Goal: Transaction & Acquisition: Obtain resource

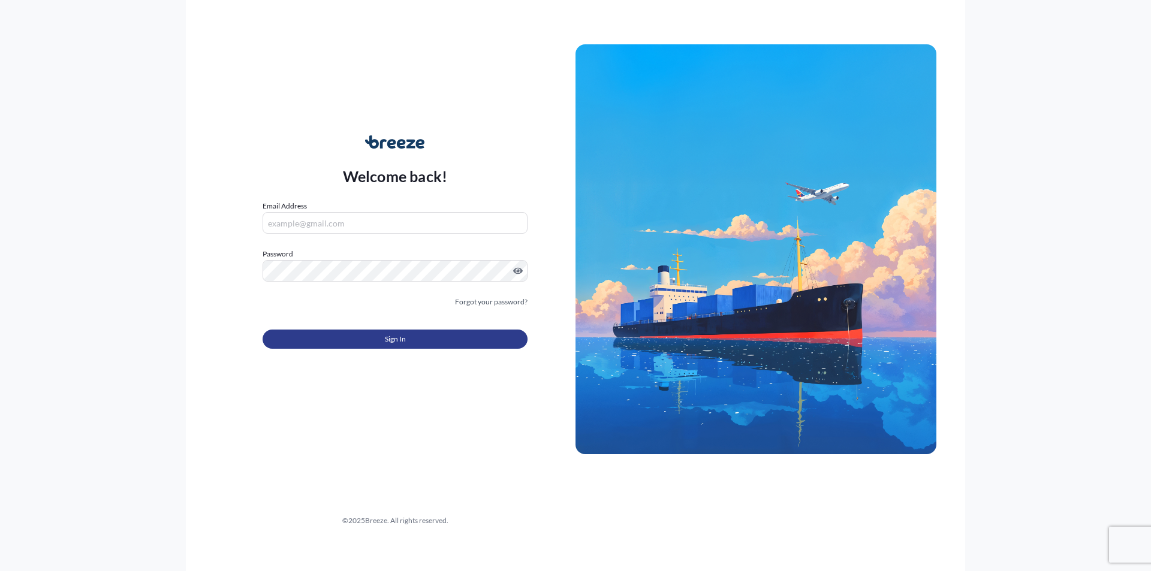
type input "[EMAIL_ADDRESS][DOMAIN_NAME]"
click at [361, 336] on button "Sign In" at bounding box center [394, 339] width 265 height 19
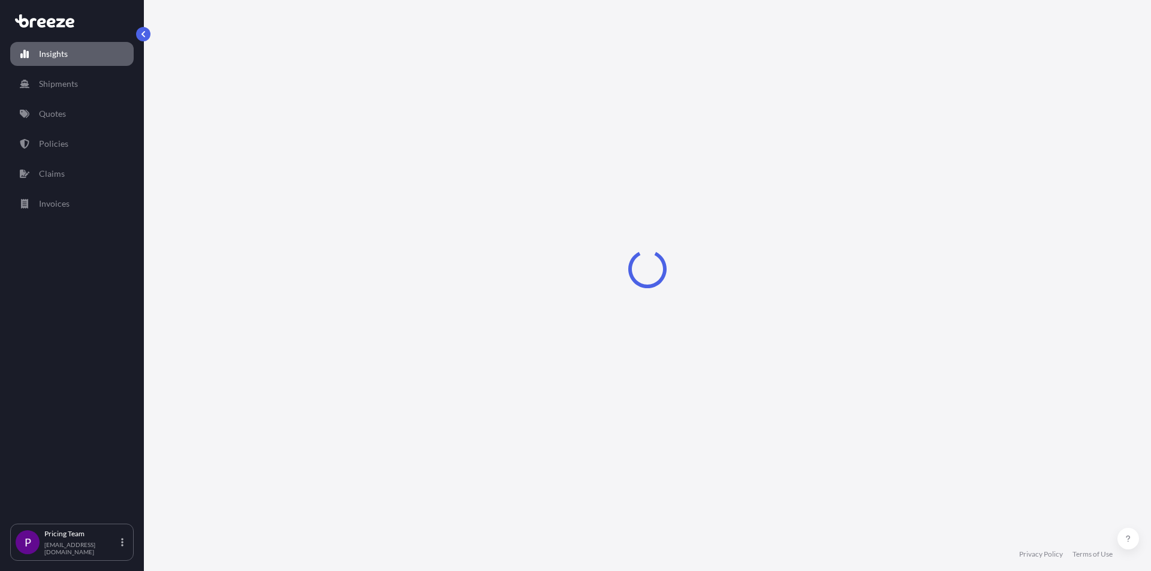
select select "2025"
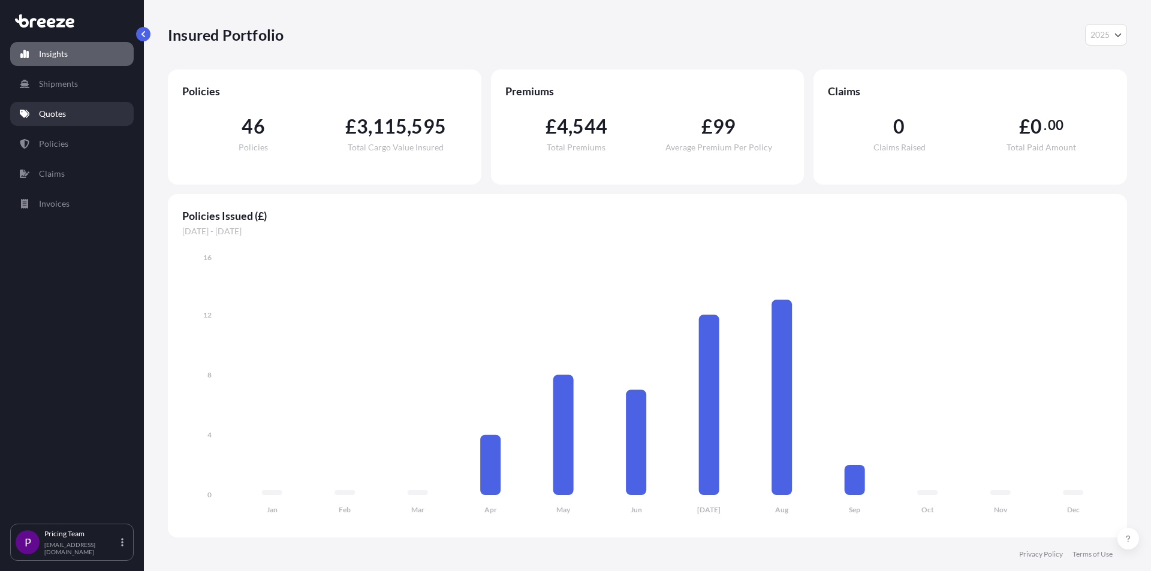
click at [63, 105] on link "Quotes" at bounding box center [71, 114] width 123 height 24
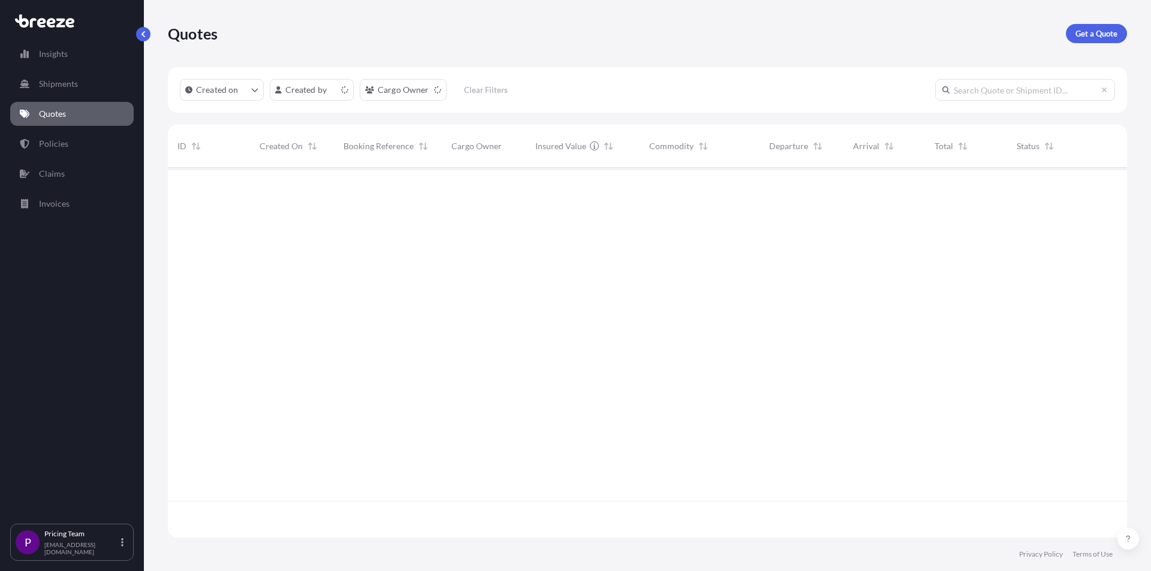
scroll to position [367, 950]
click at [1097, 32] on p "Get a Quote" at bounding box center [1096, 34] width 42 height 12
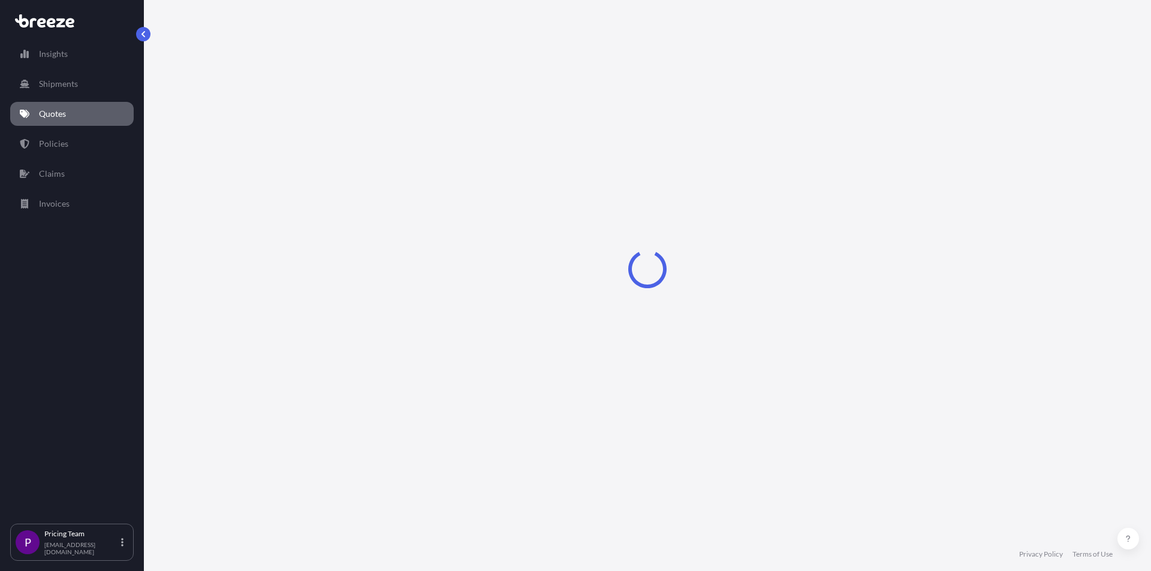
select select "Road"
select select "Sea"
select select "1"
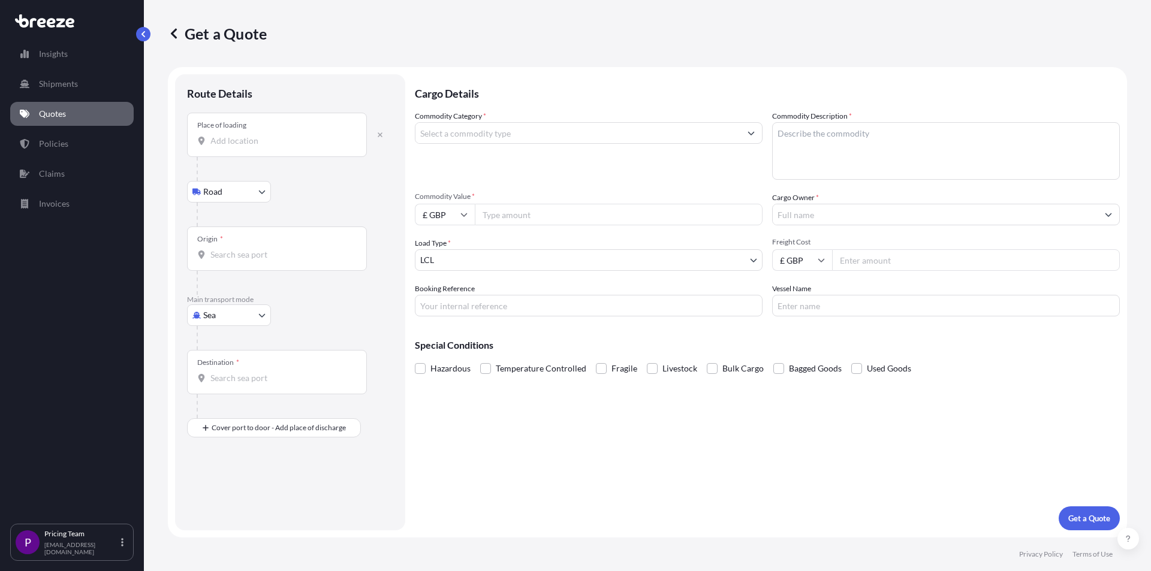
click at [279, 134] on div "Place of loading" at bounding box center [277, 135] width 180 height 44
click at [279, 135] on input "Place of loading" at bounding box center [280, 141] width 141 height 12
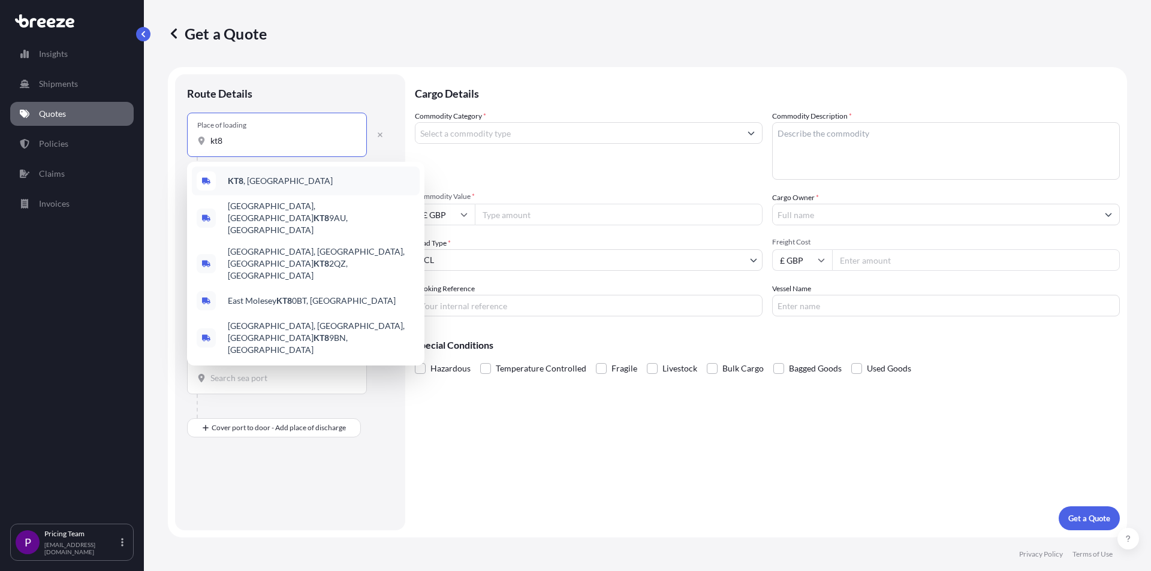
click at [276, 176] on div "KT8 , [GEOGRAPHIC_DATA]" at bounding box center [306, 181] width 228 height 29
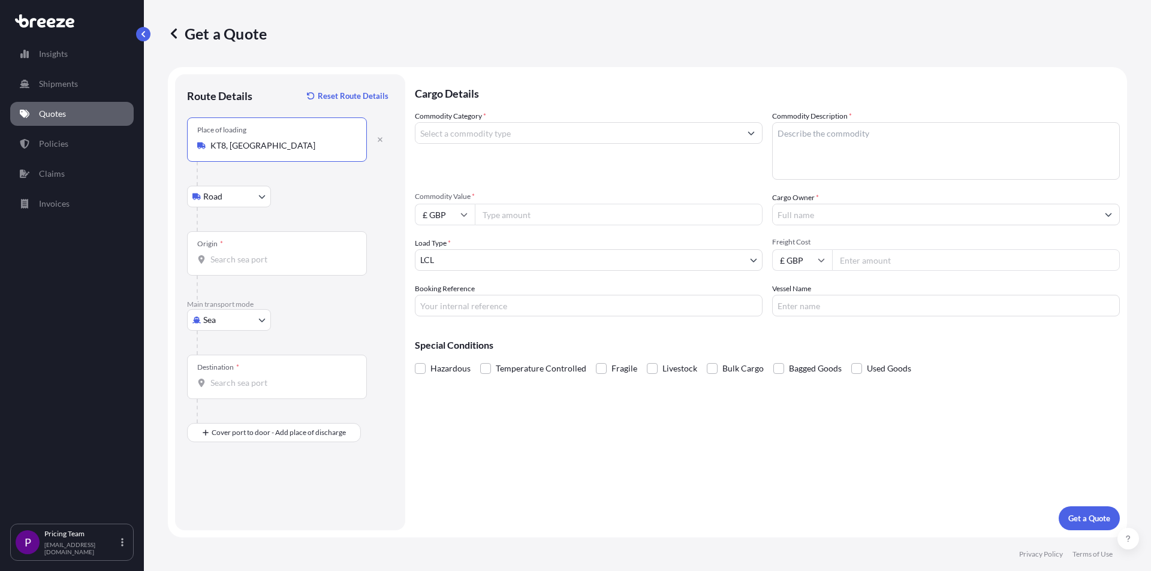
type input "KT8, [GEOGRAPHIC_DATA]"
click at [250, 259] on input "Origin *" at bounding box center [280, 259] width 141 height 12
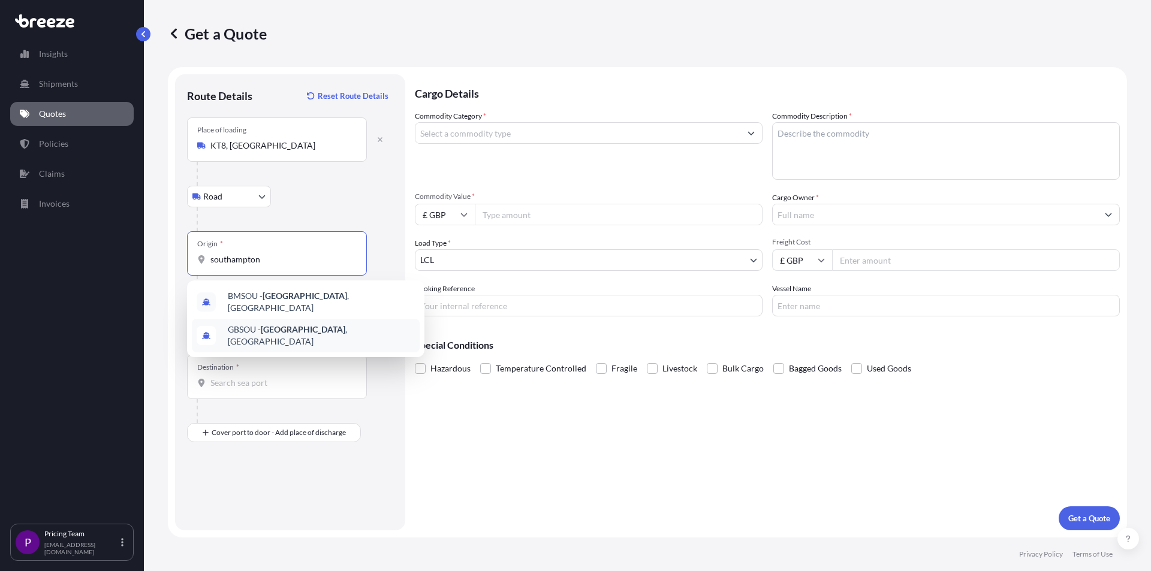
click at [322, 328] on span "GBSOU - [GEOGRAPHIC_DATA] , [GEOGRAPHIC_DATA]" at bounding box center [321, 336] width 187 height 24
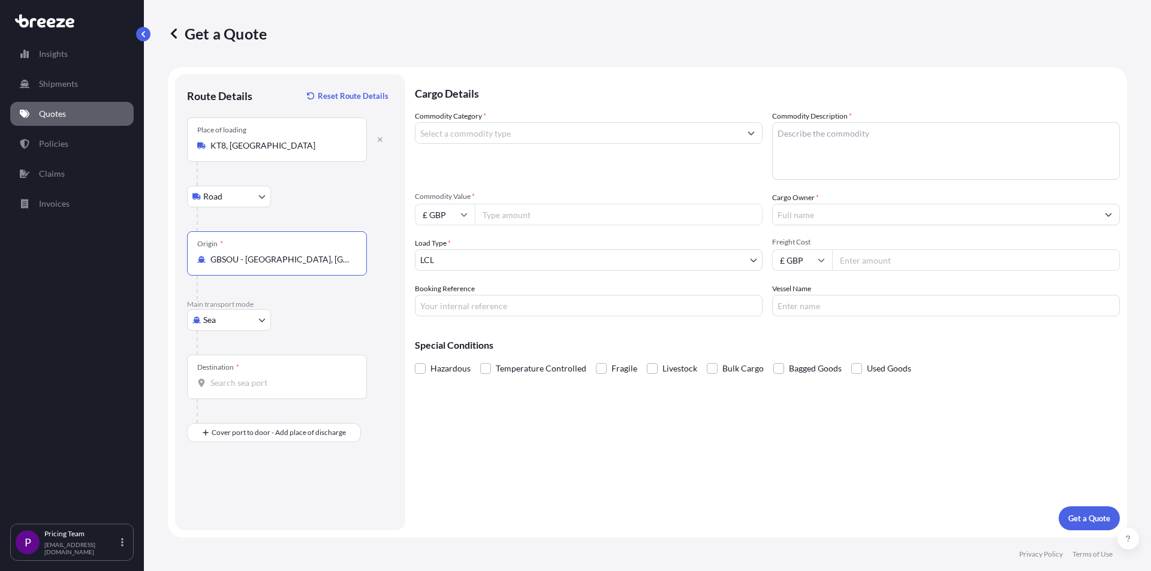
type input "GBSOU - [GEOGRAPHIC_DATA], [GEOGRAPHIC_DATA]"
click at [236, 380] on input "Destination *" at bounding box center [280, 383] width 141 height 12
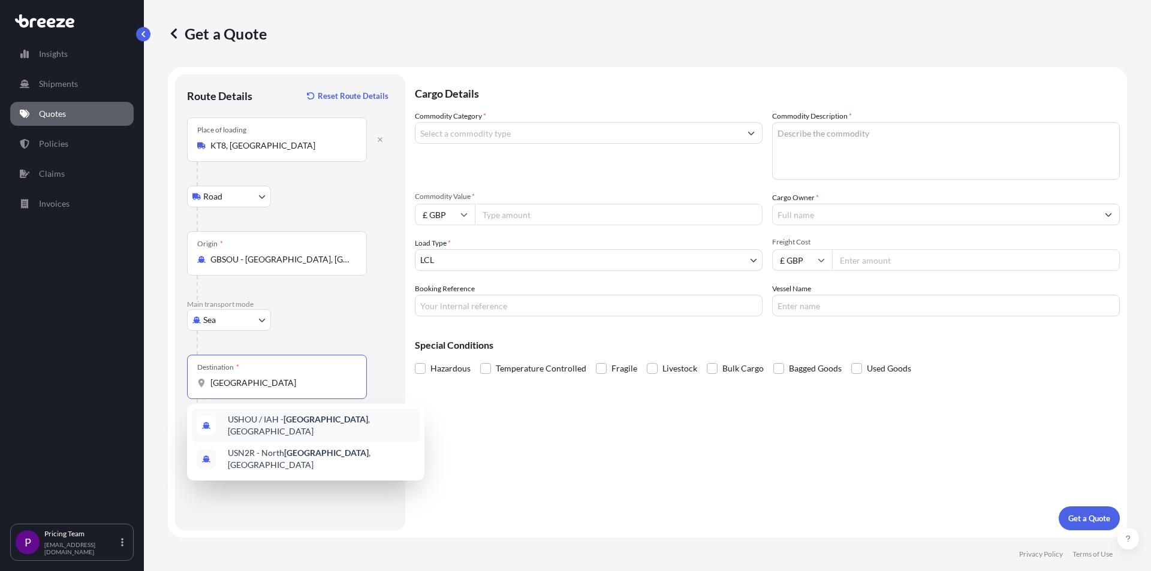
click at [322, 426] on span "USHOU / IAH - [GEOGRAPHIC_DATA] , [GEOGRAPHIC_DATA]" at bounding box center [321, 425] width 187 height 24
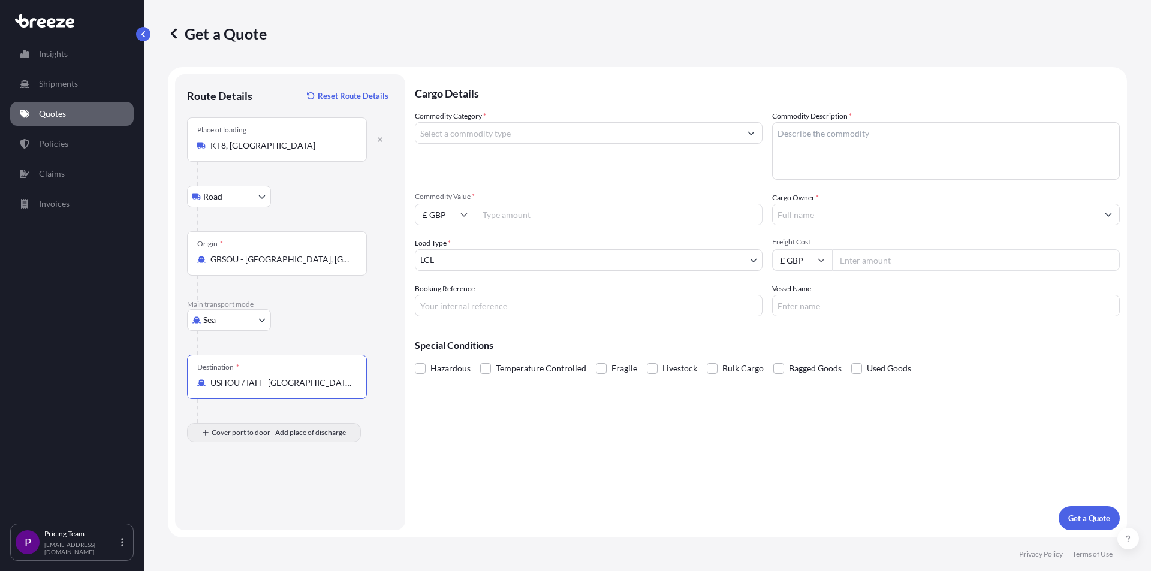
type input "USHOU / IAH - [GEOGRAPHIC_DATA], [GEOGRAPHIC_DATA]"
click at [261, 488] on div "Place of Discharge" at bounding box center [277, 491] width 180 height 44
click at [261, 491] on input "Place of Discharge" at bounding box center [280, 497] width 141 height 12
type input "[GEOGRAPHIC_DATA], [GEOGRAPHIC_DATA] 75662, [GEOGRAPHIC_DATA]"
click at [463, 128] on input "Commodity Category *" at bounding box center [577, 133] width 325 height 22
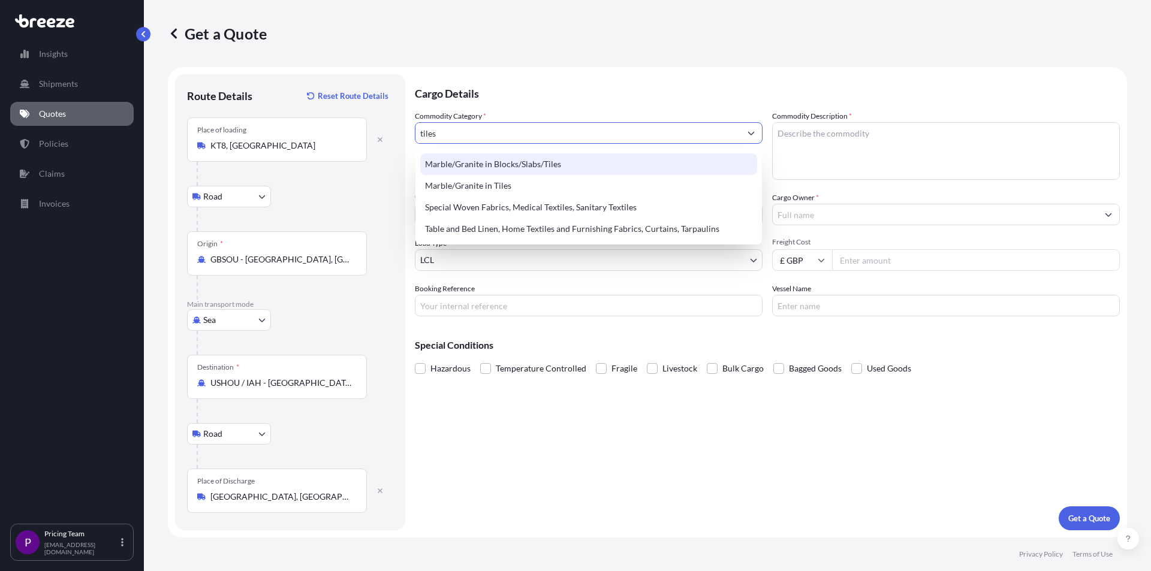
click at [476, 167] on div "Marble/Granite in Blocks/Slabs/Tiles" at bounding box center [588, 164] width 337 height 22
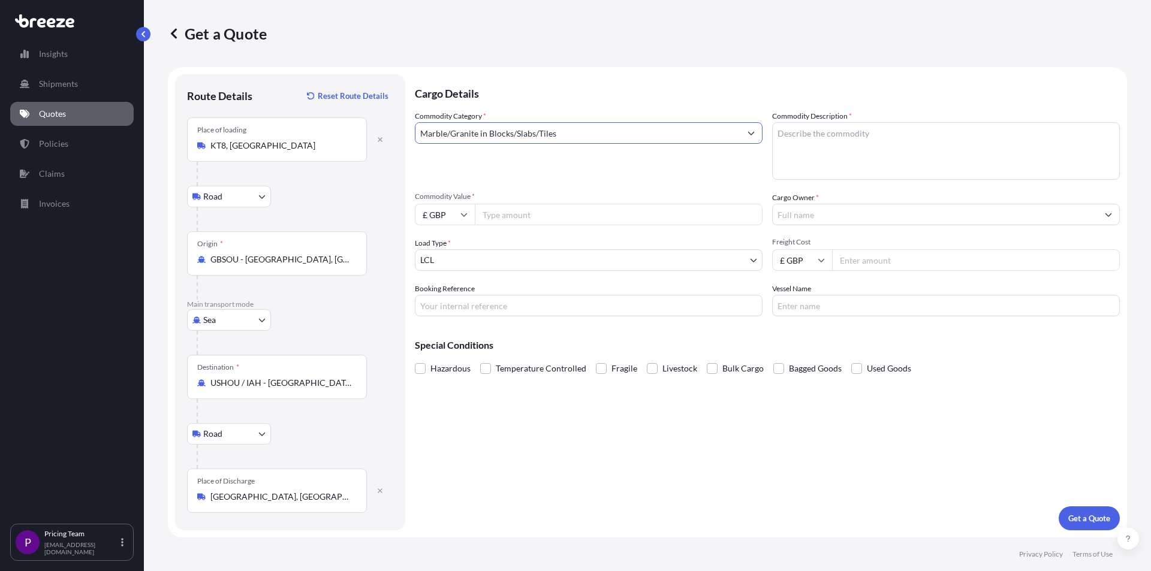
type input "Marble/Granite in Blocks/Slabs/Tiles"
click at [862, 141] on textarea "Commodity Description *" at bounding box center [946, 151] width 348 height 58
type textarea "tiles"
click at [570, 216] on input "Commodity Value *" at bounding box center [619, 215] width 288 height 22
type input "15000"
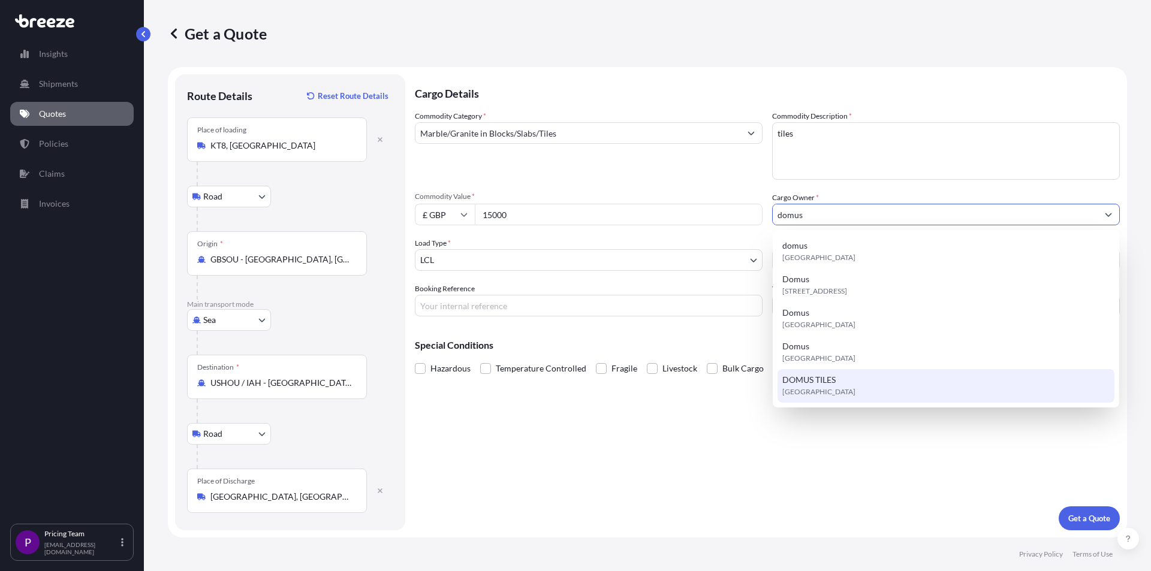
click at [842, 390] on div "DOMUS TILES [GEOGRAPHIC_DATA]" at bounding box center [945, 386] width 337 height 34
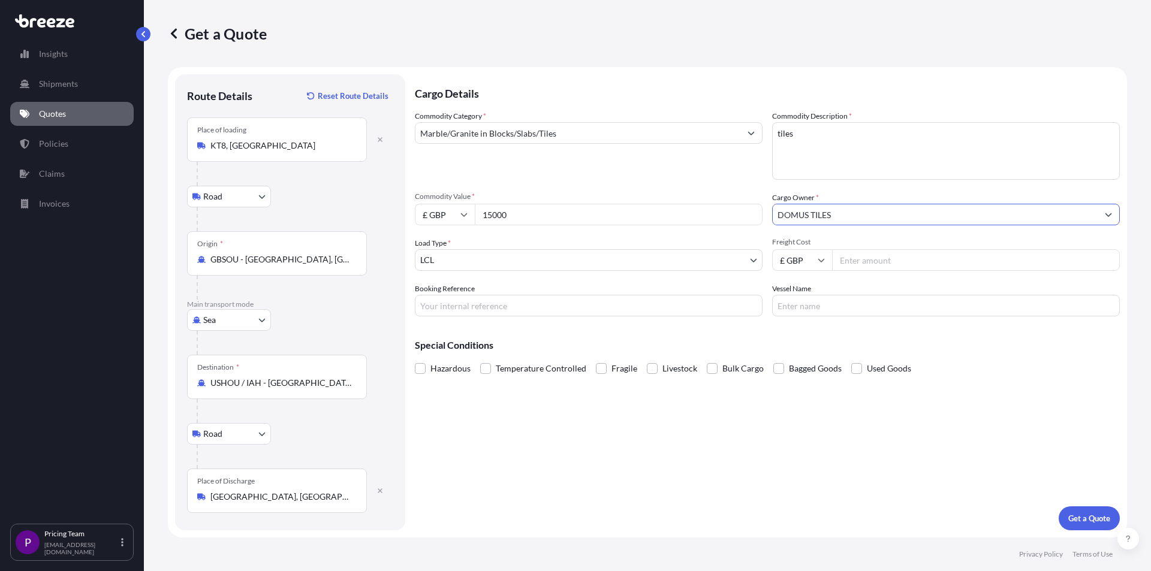
type input "DOMUS TILES"
click at [850, 262] on input "Freight Cost" at bounding box center [976, 260] width 288 height 22
type input "580"
click at [1069, 521] on p "Get a Quote" at bounding box center [1089, 518] width 42 height 12
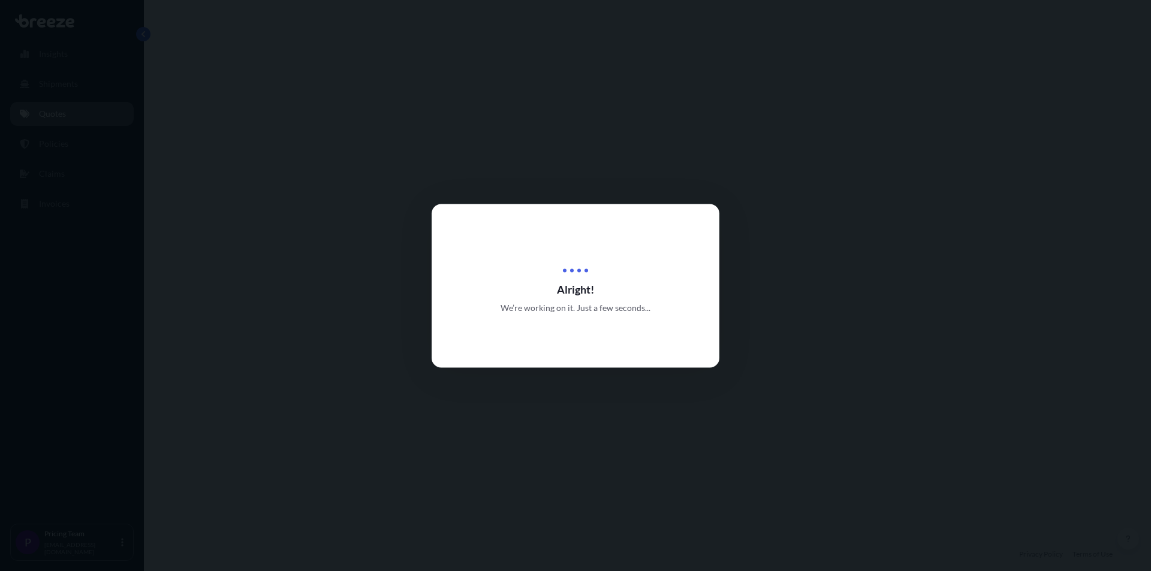
select select "Road"
select select "Sea"
select select "Road"
select select "1"
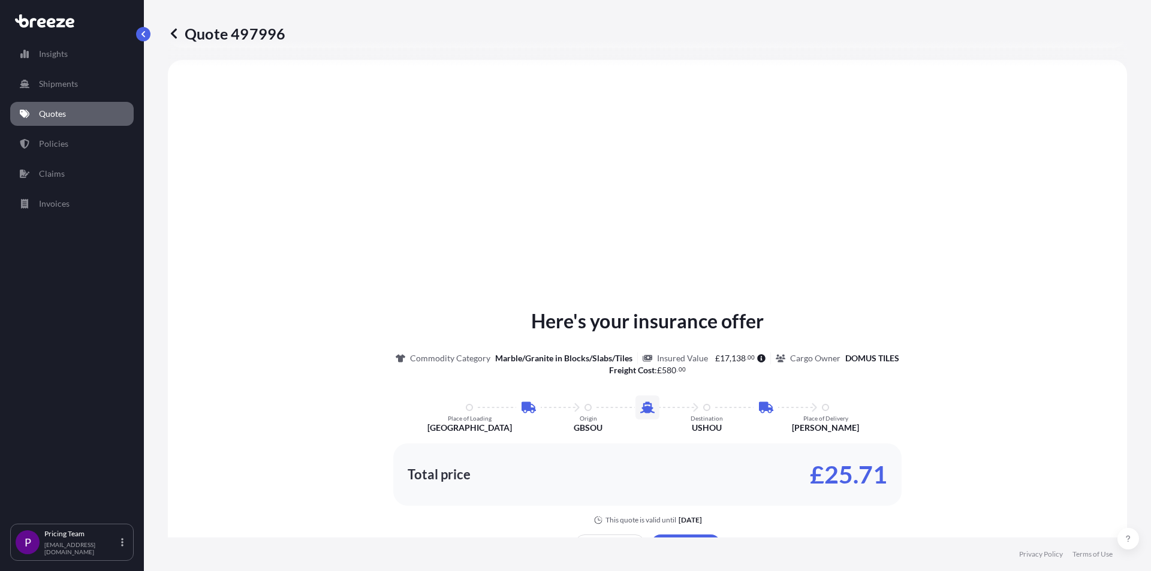
scroll to position [659, 0]
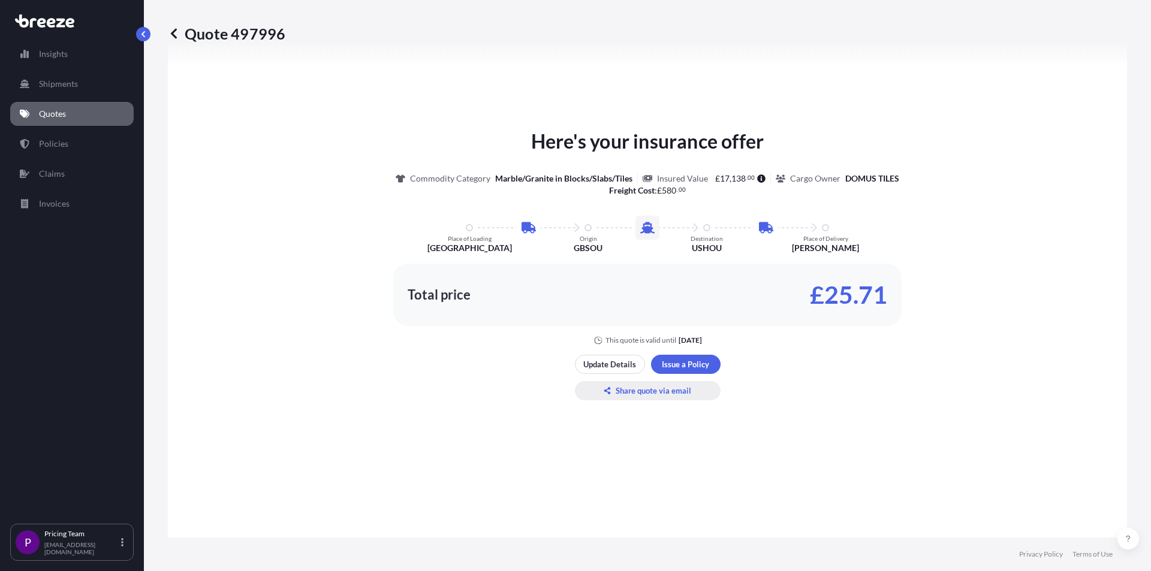
click at [628, 398] on button "Share quote via email" at bounding box center [648, 390] width 146 height 19
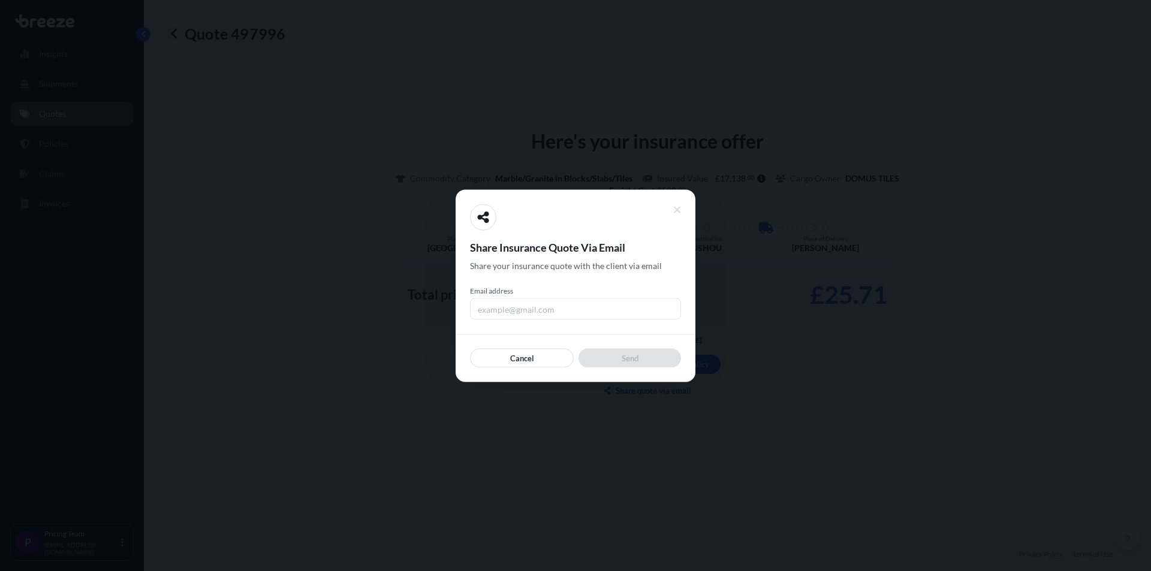
click at [517, 301] on input "Email address" at bounding box center [575, 309] width 211 height 22
type input "[EMAIL_ADDRESS][DOMAIN_NAME]"
